Goal: Navigation & Orientation: Go to known website

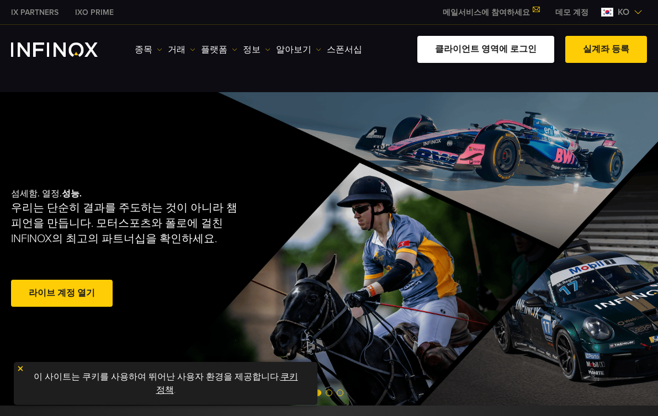
click at [512, 63] on link "클라이언트 영역에 로그인" at bounding box center [485, 49] width 137 height 27
click at [499, 62] on link "클라이언트 영역에 로그인" at bounding box center [485, 49] width 137 height 27
